Goal: Information Seeking & Learning: Learn about a topic

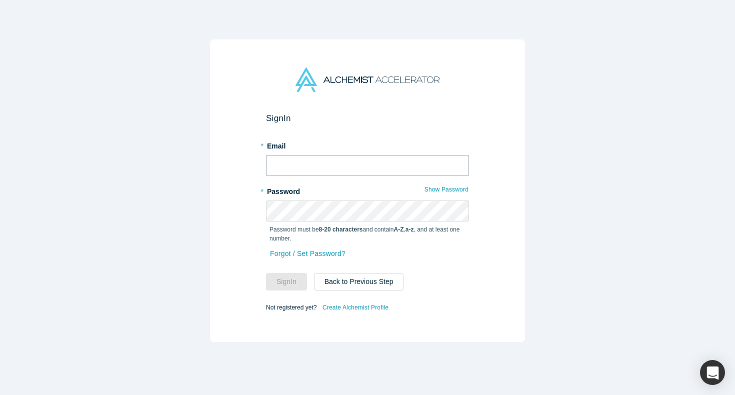
click at [315, 163] on input "text" at bounding box center [367, 165] width 203 height 21
type input "[EMAIL_ADDRESS][DOMAIN_NAME]"
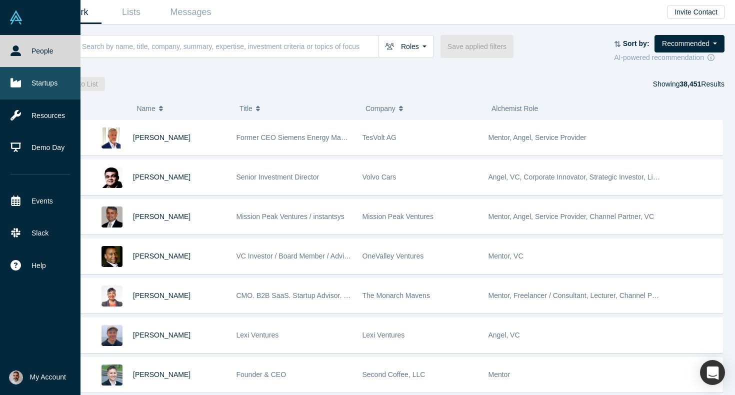
click at [45, 83] on link "Startups" at bounding box center [40, 83] width 80 height 32
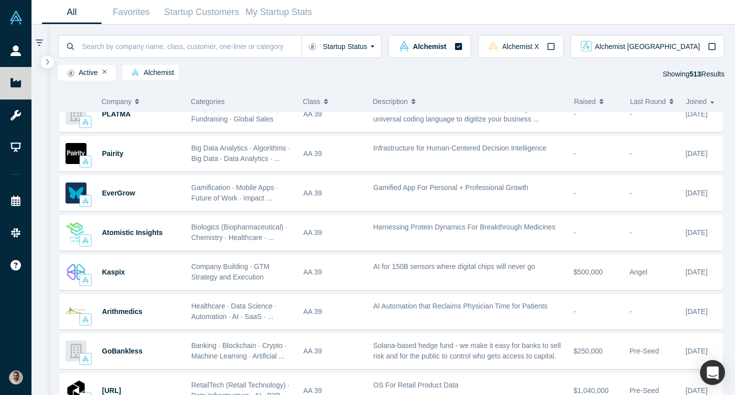
scroll to position [806, 0]
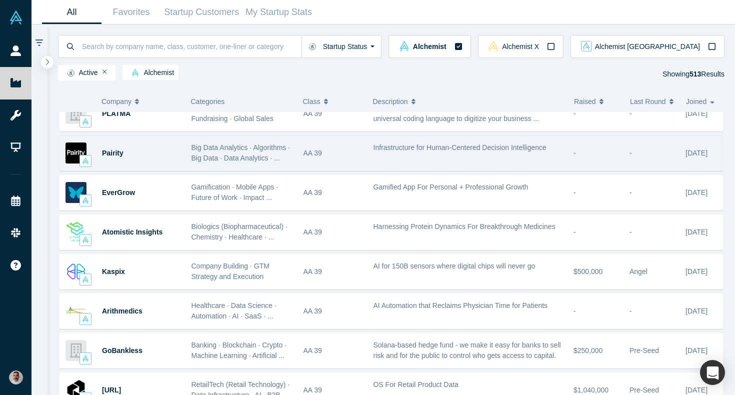
click at [192, 156] on span "Big Data Analytics · Algorithms · Big Data · Data Analytics · ..." at bounding box center [240, 152] width 99 height 18
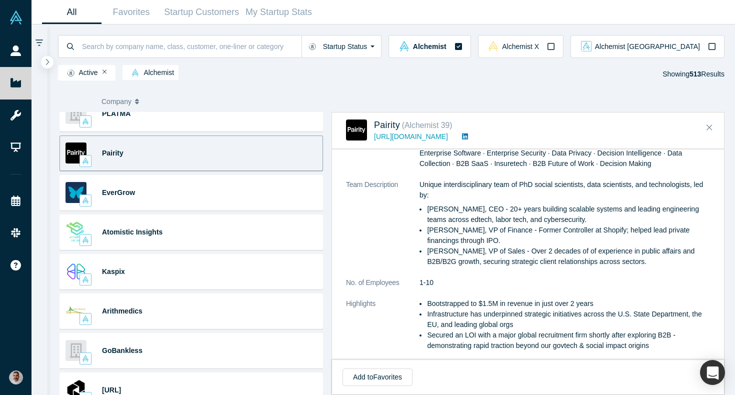
scroll to position [377, 0]
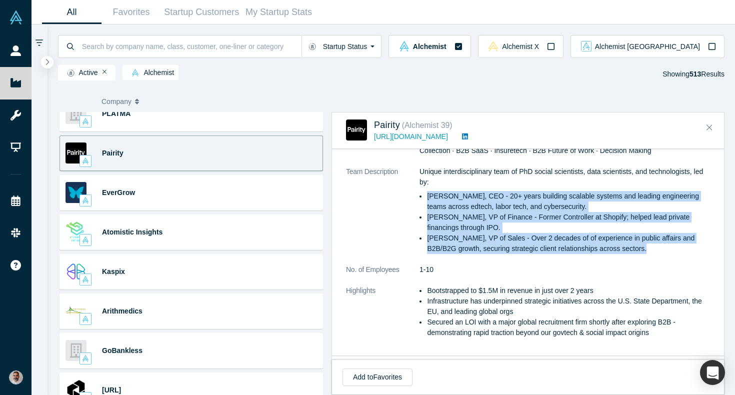
drag, startPoint x: 661, startPoint y: 254, endPoint x: 421, endPoint y: 198, distance: 245.8
click at [421, 198] on ul "[PERSON_NAME], CEO - 20+ years building scalable systems and leading engineerin…" at bounding box center [564, 222] width 290 height 63
copy ul "[PERSON_NAME], CEO - 20+ years building scalable systems and leading engineerin…"
click at [579, 200] on li "[PERSON_NAME], CEO - 20+ years building scalable systems and leading engineerin…" at bounding box center [568, 201] width 283 height 21
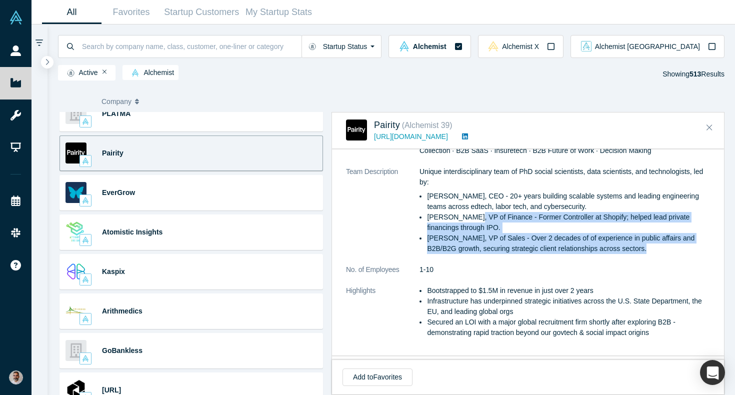
drag, startPoint x: 653, startPoint y: 251, endPoint x: 472, endPoint y: 215, distance: 185.0
click at [472, 215] on ul "[PERSON_NAME], CEO - 20+ years building scalable systems and leading engineerin…" at bounding box center [564, 222] width 290 height 63
copy ul "VP of Finance - Former Controller at Shopify; helped lead private financings th…"
